Goal: Information Seeking & Learning: Find specific fact

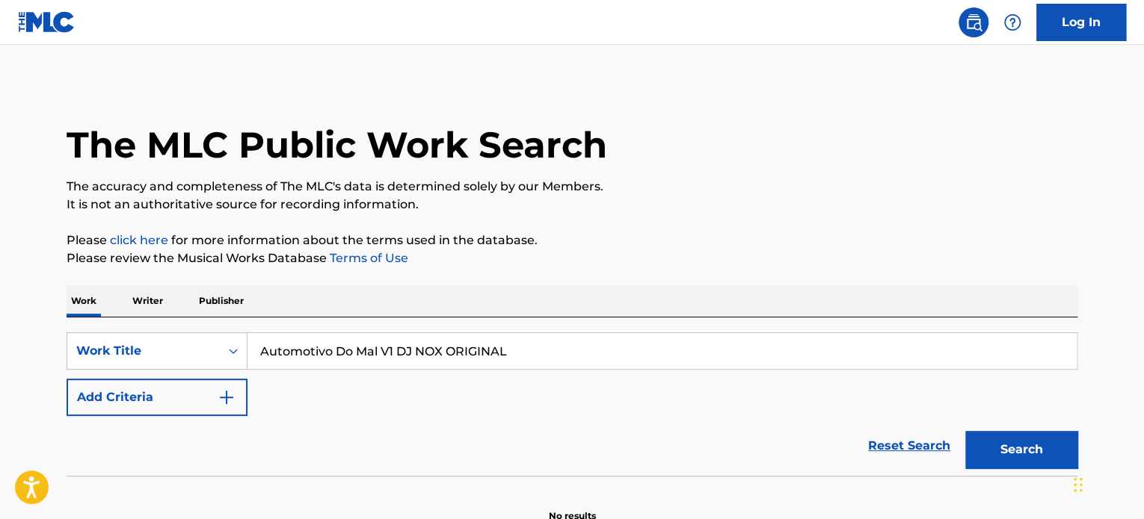
drag, startPoint x: 401, startPoint y: 349, endPoint x: 589, endPoint y: 351, distance: 187.6
click at [589, 351] on input "Automotivo Do Mal V1 DJ NOX ORIGINAL" at bounding box center [661, 351] width 829 height 36
type input "Automotivo Do Mal V1"
click at [179, 402] on button "Add Criteria" at bounding box center [157, 397] width 181 height 37
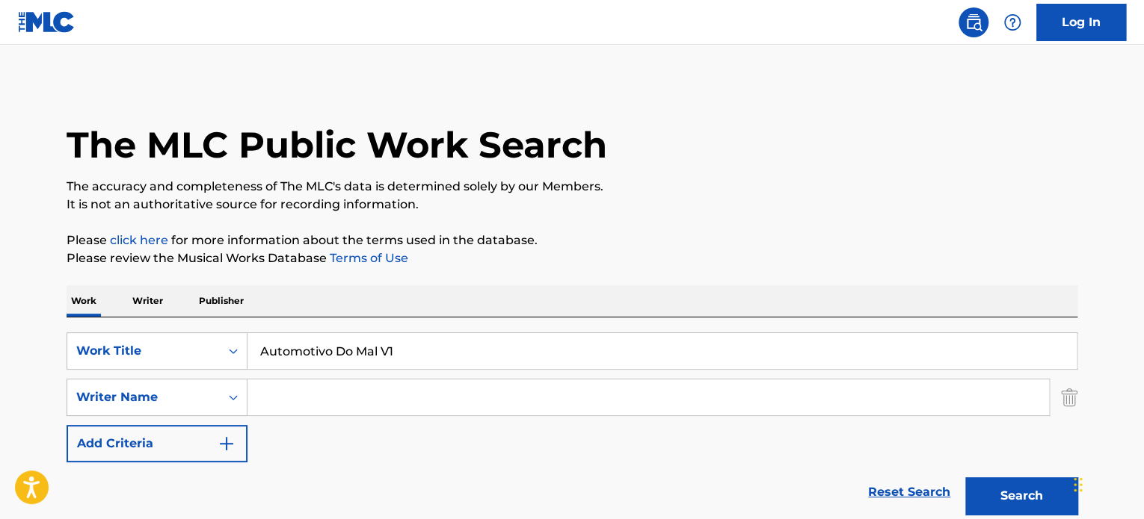
click at [290, 407] on input "Search Form" at bounding box center [647, 398] width 801 height 36
paste input "Automotivo Do Mal V1 DJ NOX ORIGINAL"
drag, startPoint x: 389, startPoint y: 395, endPoint x: 229, endPoint y: 388, distance: 160.8
click at [229, 388] on div "SearchWithCriteria96f3da27-4fd6-4968-9cd4-6af168684837 Writer Name Automotivo D…" at bounding box center [572, 397] width 1010 height 37
click at [264, 398] on input "1 DJ NOX ORIGINAL" at bounding box center [647, 398] width 801 height 36
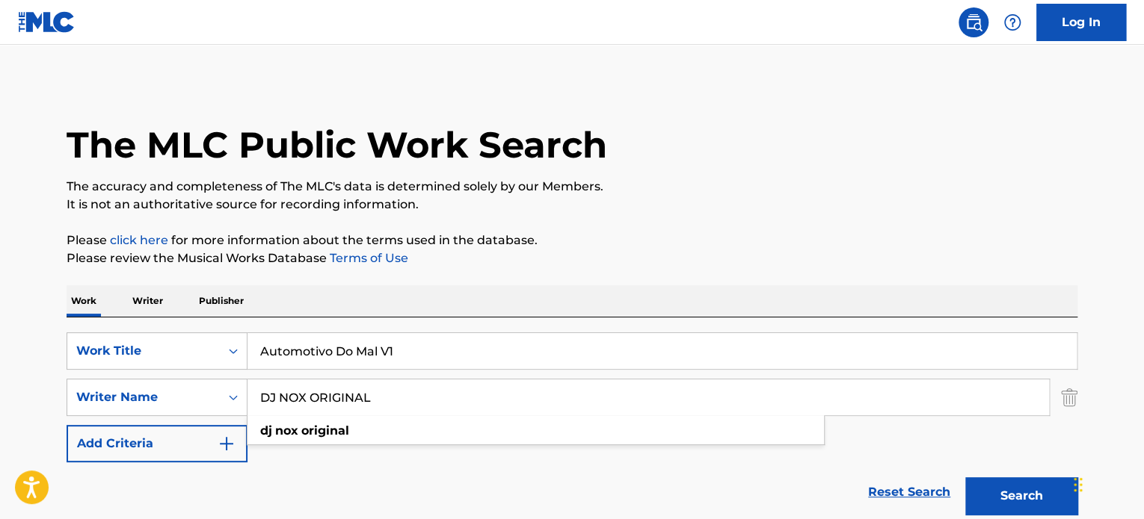
type input "DJ NOX ORIGINAL"
click at [1015, 492] on button "Search" at bounding box center [1021, 496] width 112 height 37
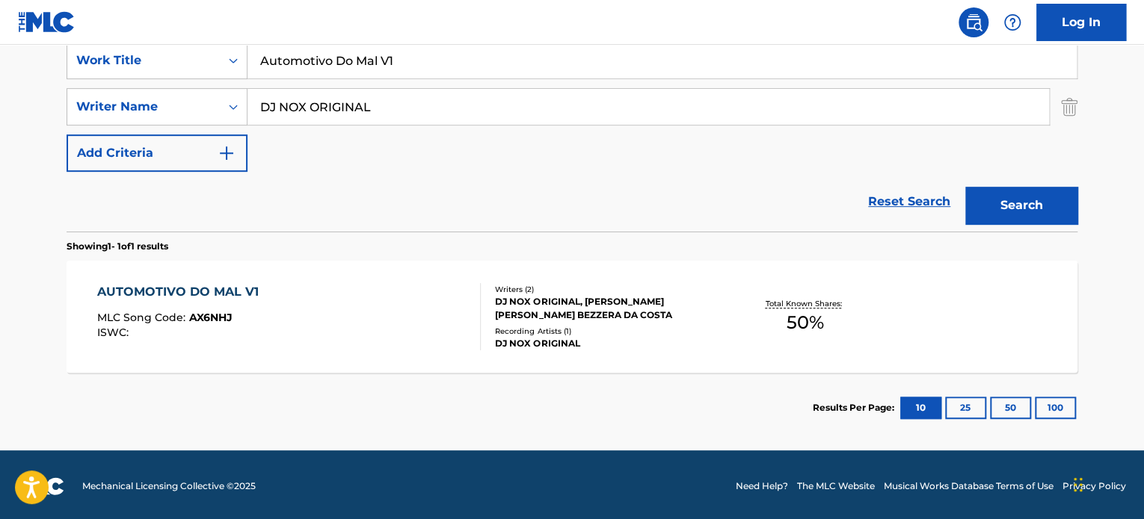
scroll to position [293, 0]
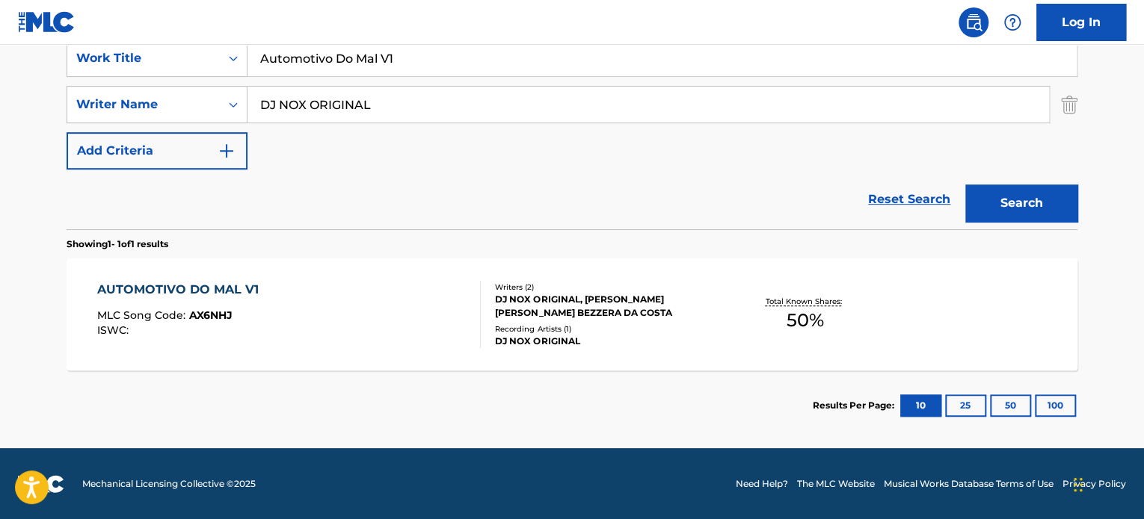
click at [632, 324] on div "Recording Artists ( 1 )" at bounding box center [608, 329] width 226 height 11
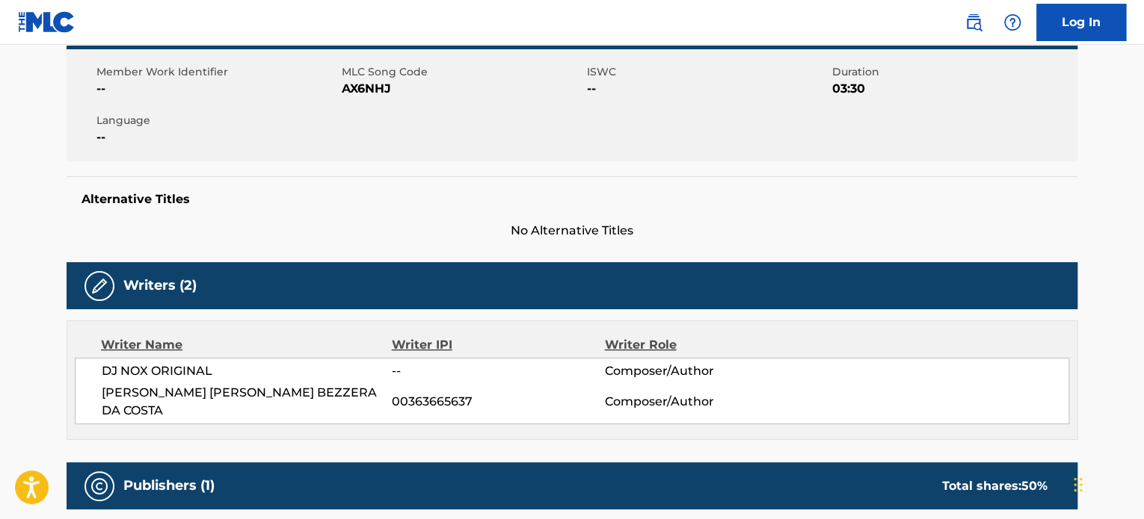
scroll to position [299, 0]
